Goal: Task Accomplishment & Management: Manage account settings

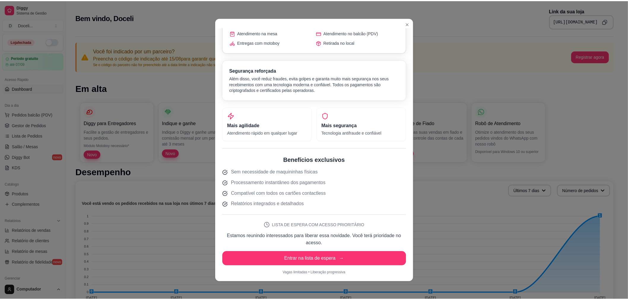
scroll to position [80, 0]
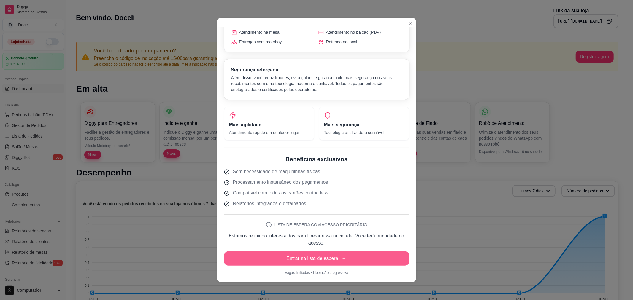
click at [322, 257] on button "Entrar na lista de espera →" at bounding box center [316, 259] width 185 height 14
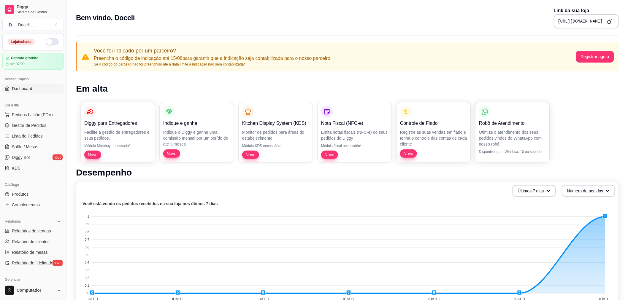
click at [609, 21] on icon "Copy to clipboard" at bounding box center [609, 21] width 5 height 5
click at [610, 19] on icon "Copy to clipboard" at bounding box center [609, 21] width 5 height 5
click at [609, 20] on icon "Copy to clipboard" at bounding box center [609, 21] width 5 height 5
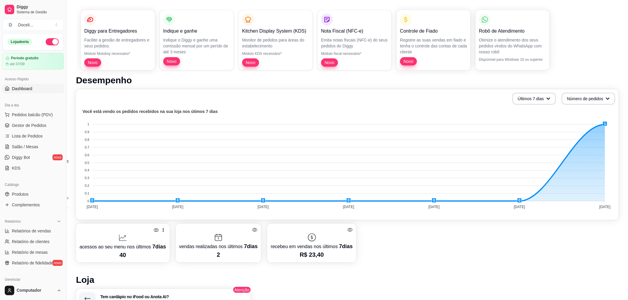
scroll to position [0, 0]
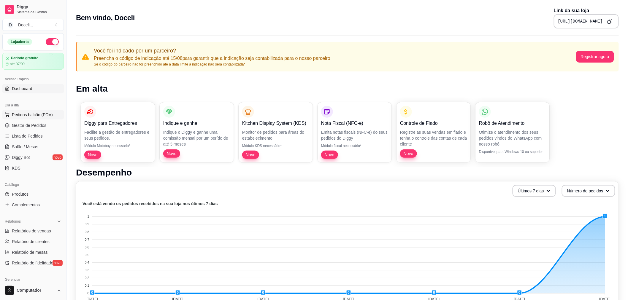
click at [30, 115] on span "Pedidos balcão (PDV)" at bounding box center [32, 115] width 41 height 6
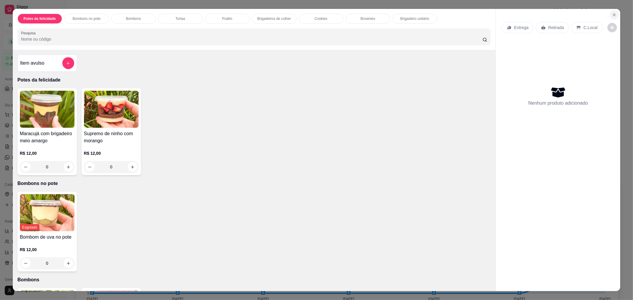
click at [612, 16] on icon "Close" at bounding box center [614, 14] width 5 height 5
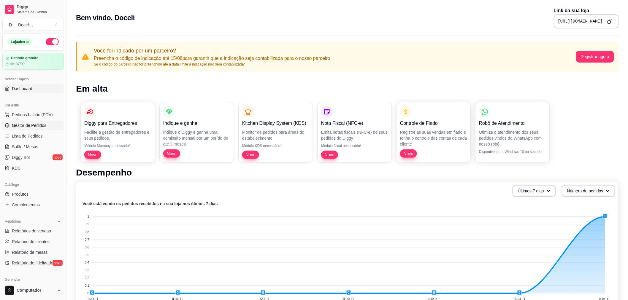
click at [21, 128] on span "Gestor de Pedidos" at bounding box center [29, 126] width 34 height 6
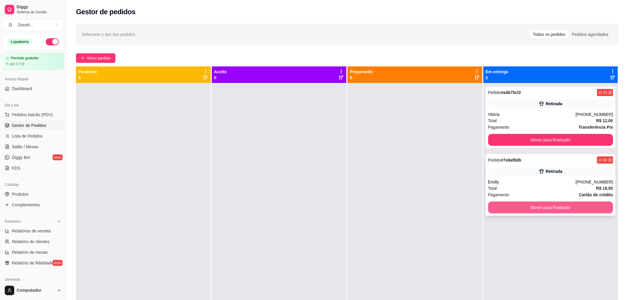
click at [545, 206] on button "Mover para finalizado" at bounding box center [550, 208] width 125 height 12
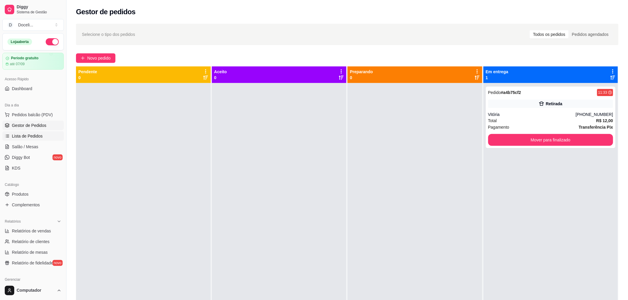
click at [28, 135] on span "Lista de Pedidos" at bounding box center [27, 136] width 31 height 6
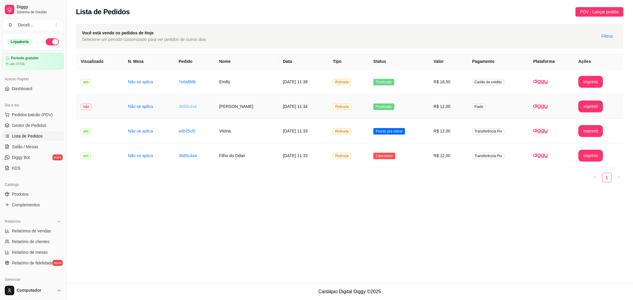
click at [183, 108] on link "3685c4a4" at bounding box center [188, 106] width 18 height 5
click at [385, 24] on div "Você está vendo os pedidos de Hoje Selecione um período customizado para ver pe…" at bounding box center [350, 36] width 548 height 25
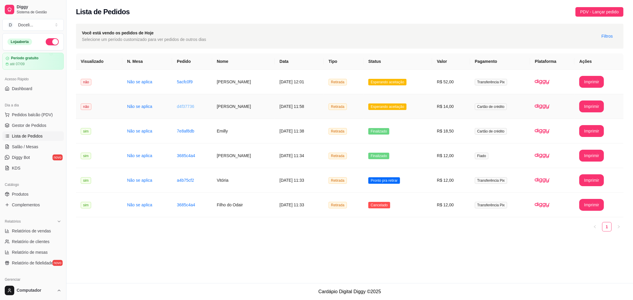
click at [183, 107] on link "d4f37736" at bounding box center [185, 106] width 17 height 5
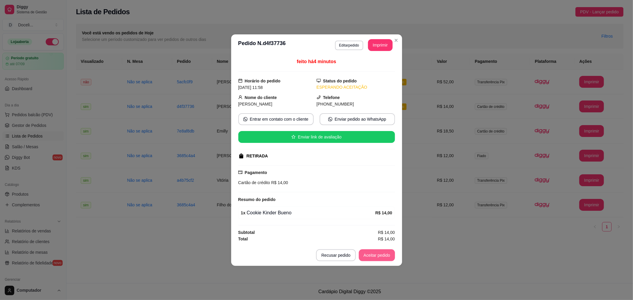
click at [378, 254] on button "Aceitar pedido" at bounding box center [377, 256] width 36 height 12
click at [378, 258] on button "Mover para preparo" at bounding box center [372, 256] width 45 height 12
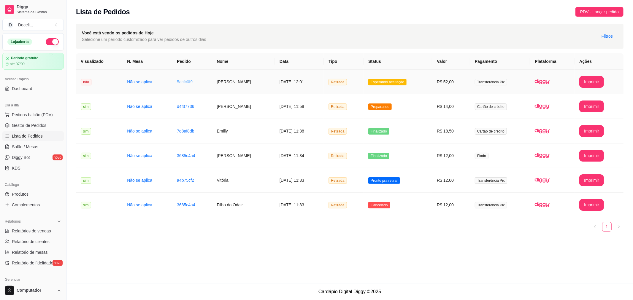
click at [179, 81] on link "5acfc0f9" at bounding box center [185, 82] width 16 height 5
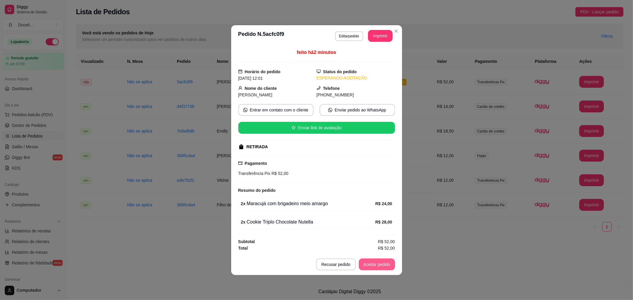
click at [377, 260] on button "Aceitar pedido" at bounding box center [377, 265] width 36 height 12
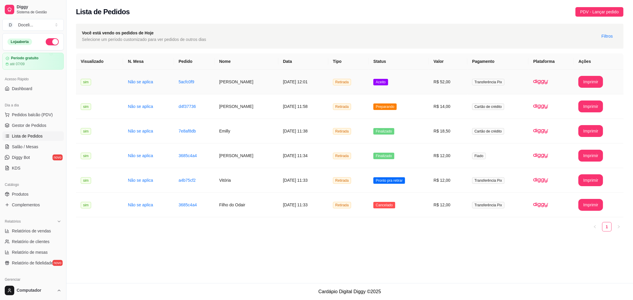
click at [179, 85] on td "5acfc0f9" at bounding box center [194, 82] width 41 height 25
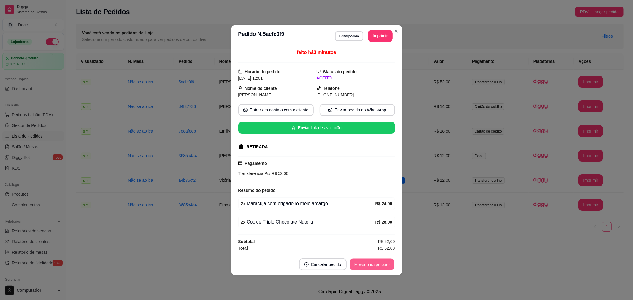
click at [370, 262] on button "Mover para preparo" at bounding box center [372, 265] width 45 height 12
